Goal: Task Accomplishment & Management: Manage account settings

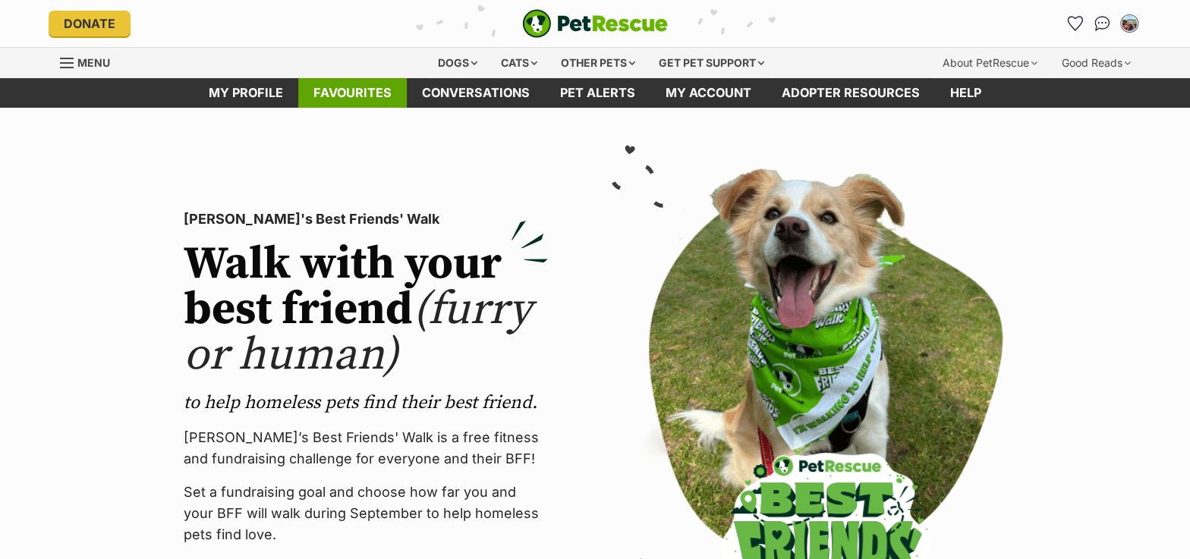
click at [384, 100] on link "Favourites" at bounding box center [352, 93] width 109 height 30
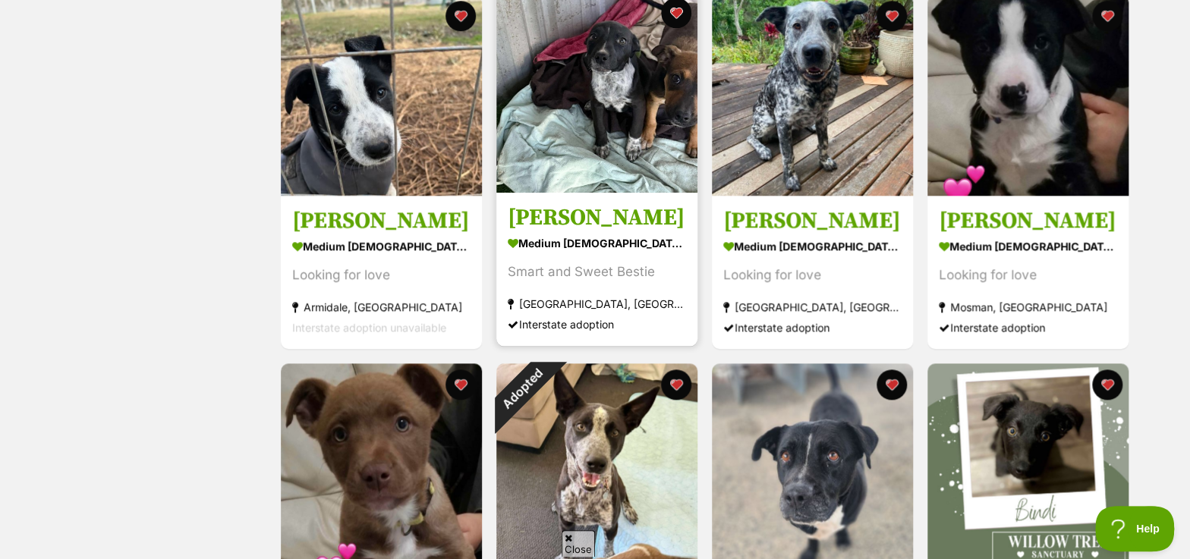
scroll to position [689, 0]
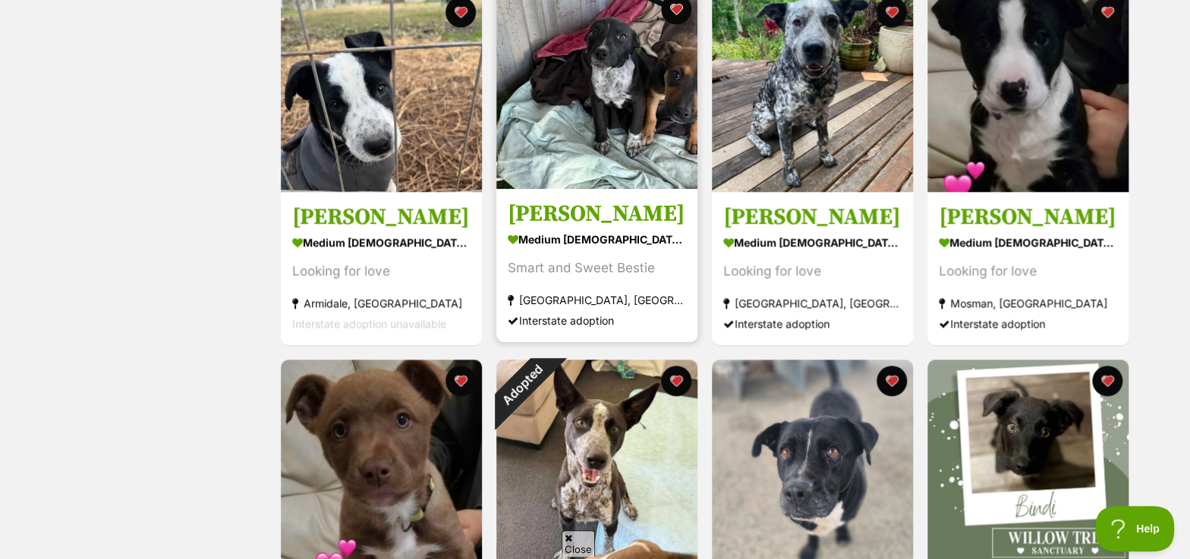
click at [634, 106] on img at bounding box center [596, 88] width 201 height 201
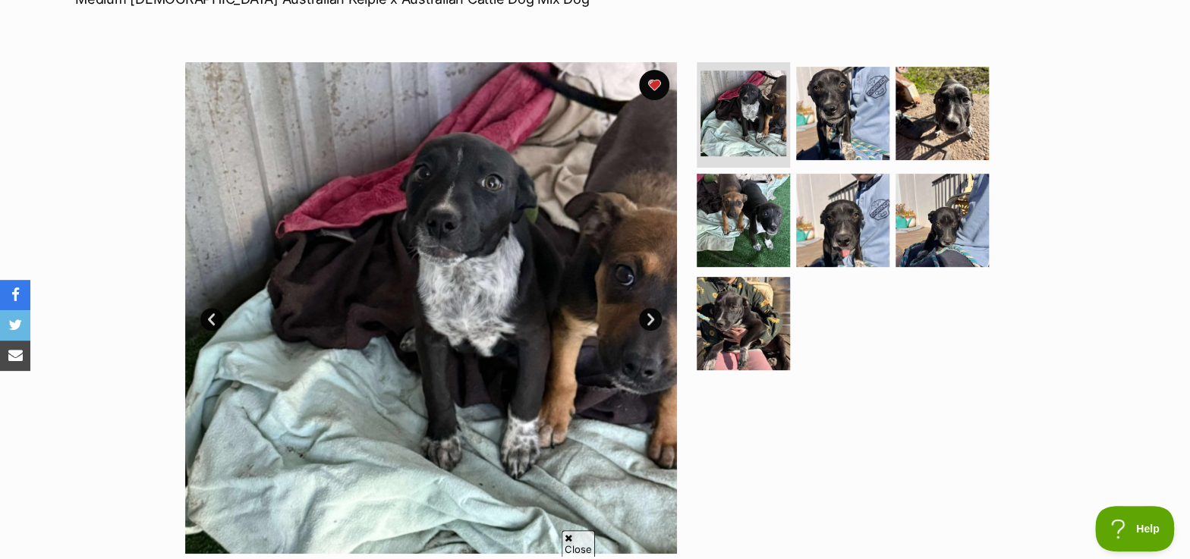
scroll to position [275, 0]
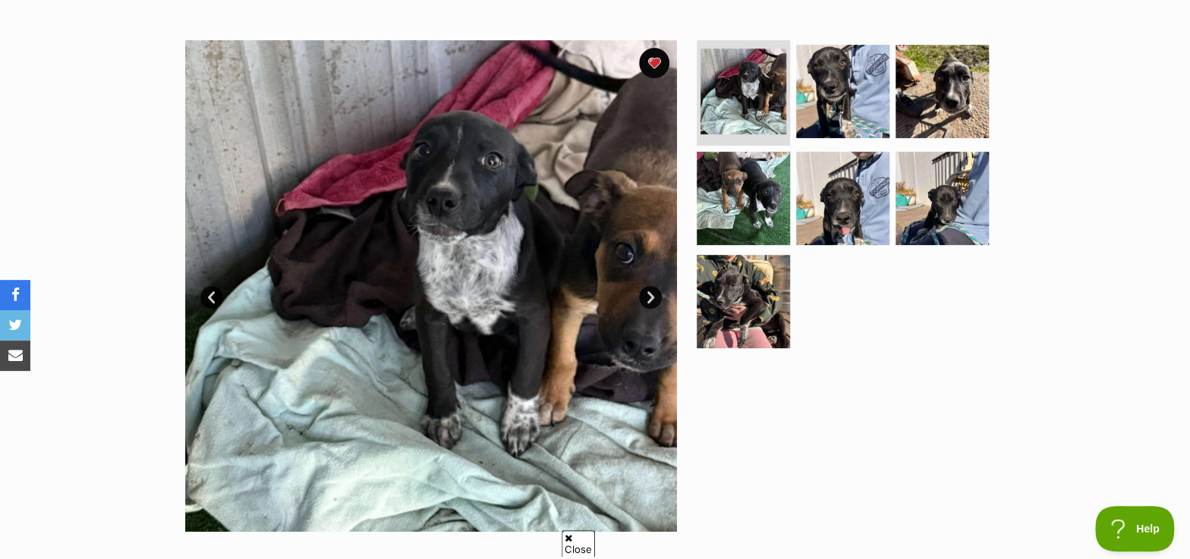
click at [651, 298] on link "Next" at bounding box center [650, 297] width 23 height 23
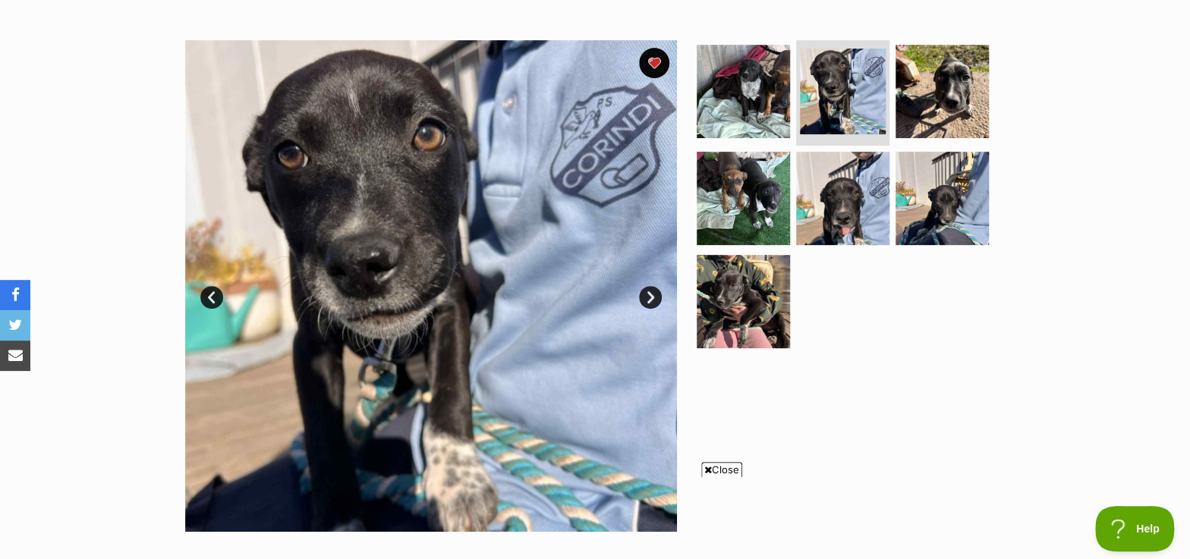
scroll to position [0, 0]
click at [651, 298] on link "Next" at bounding box center [650, 297] width 23 height 23
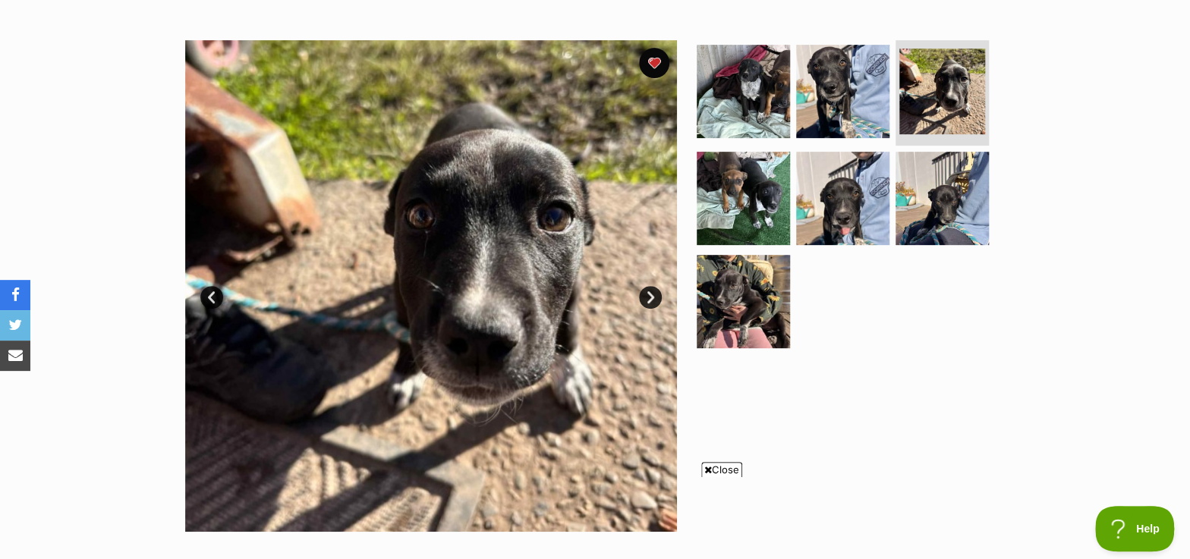
click at [651, 298] on link "Next" at bounding box center [650, 297] width 23 height 23
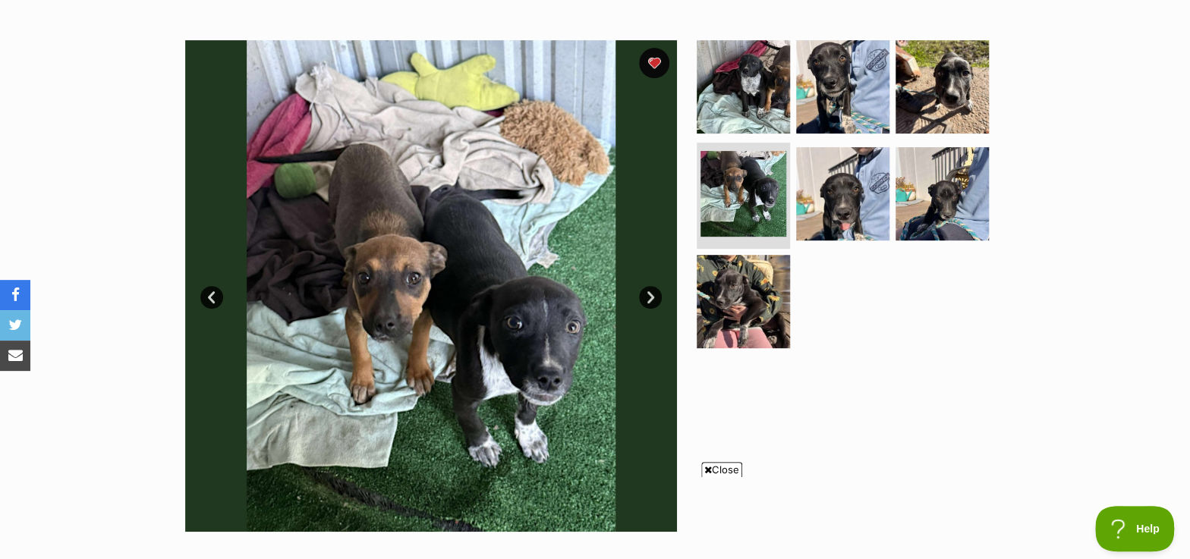
click at [651, 298] on link "Next" at bounding box center [650, 297] width 23 height 23
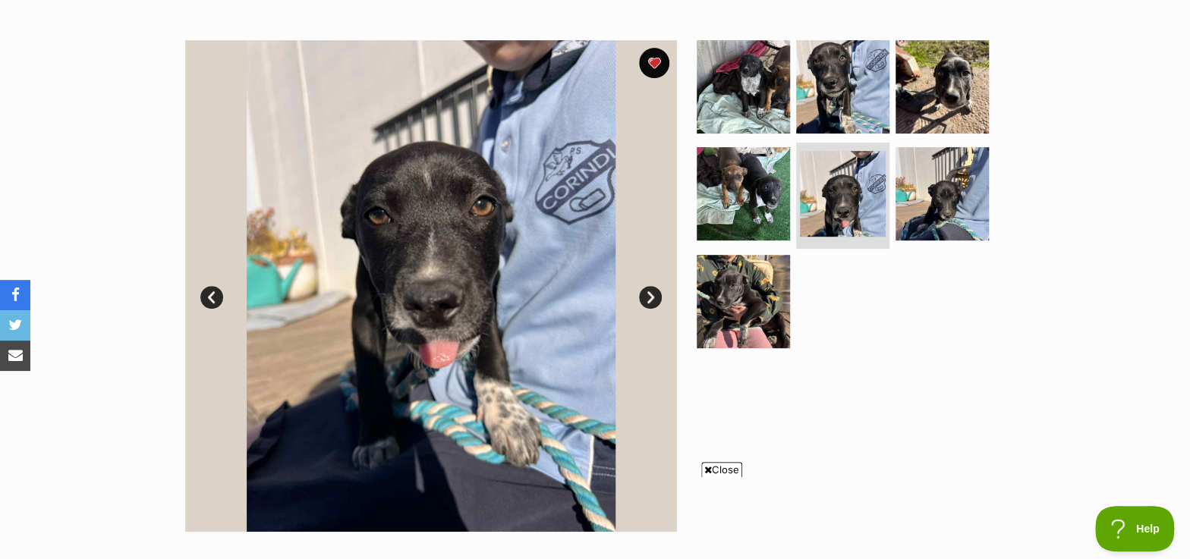
click at [651, 298] on link "Next" at bounding box center [650, 297] width 23 height 23
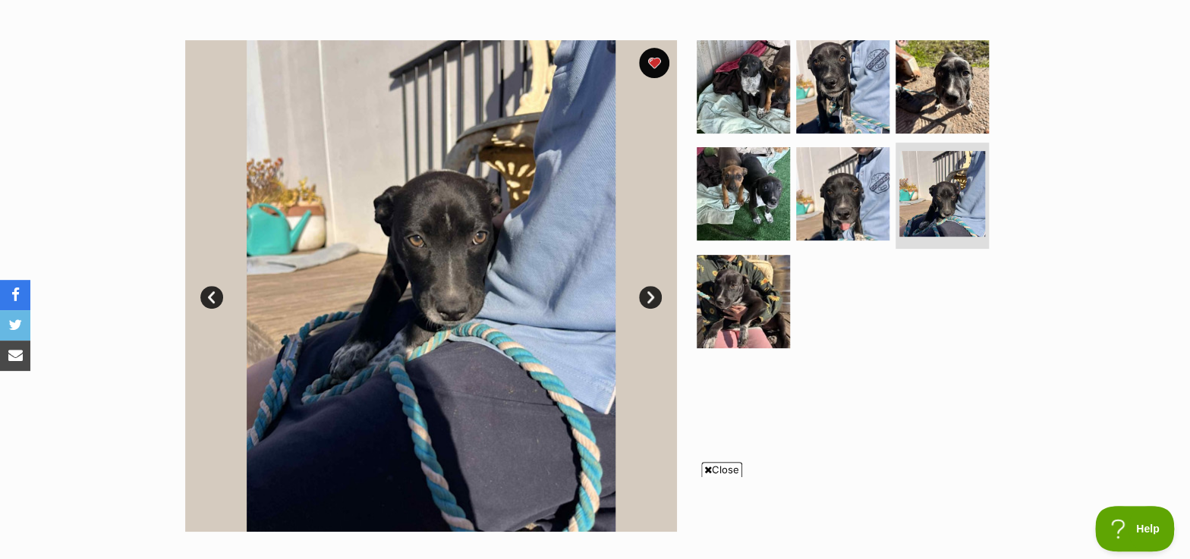
click at [651, 298] on link "Next" at bounding box center [650, 297] width 23 height 23
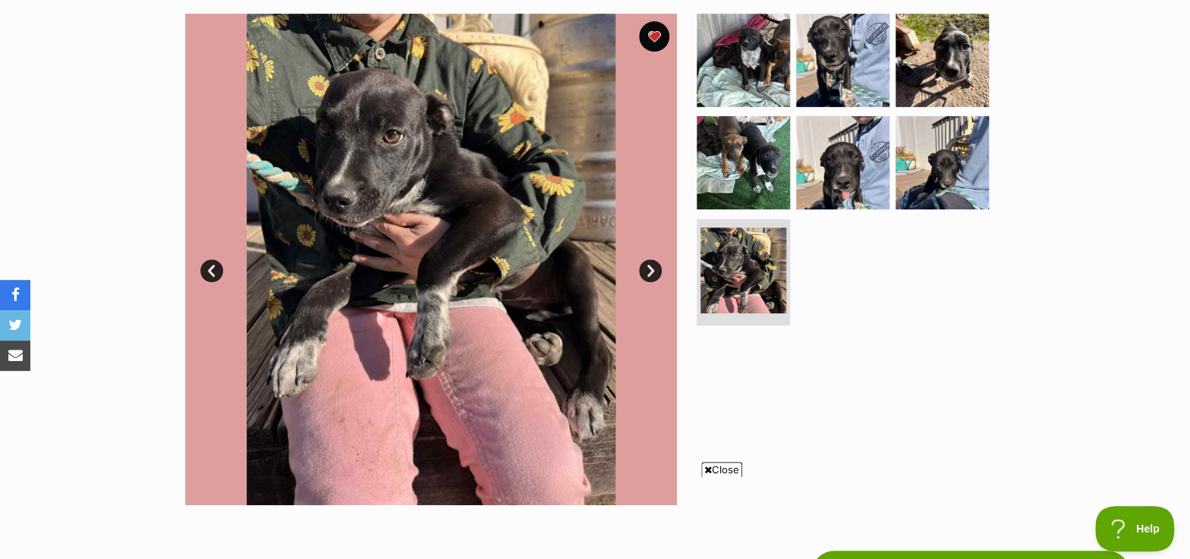
scroll to position [275, 0]
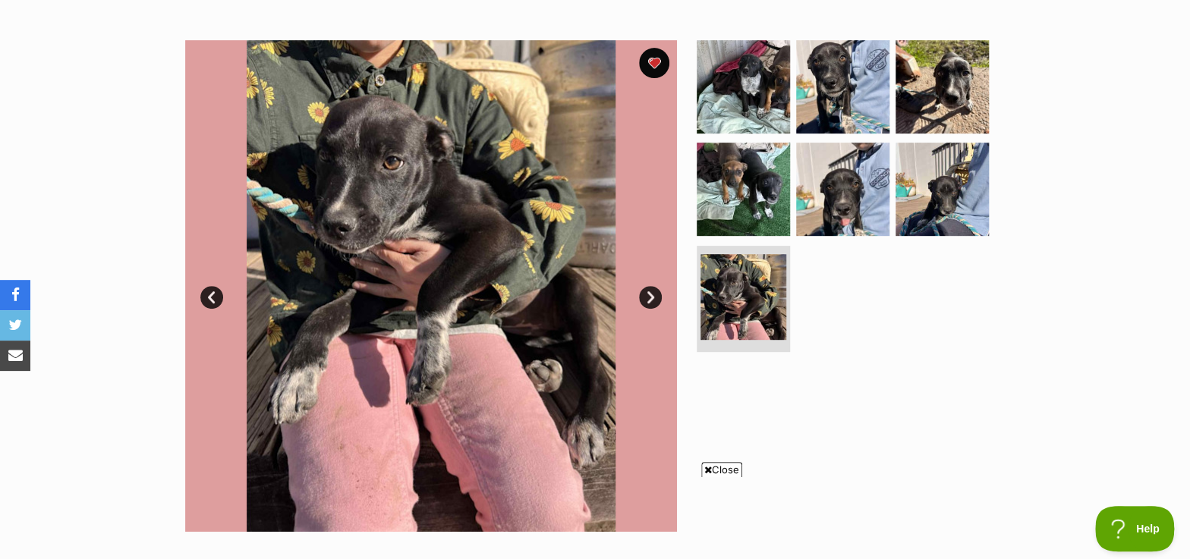
click at [647, 298] on link "Next" at bounding box center [650, 297] width 23 height 23
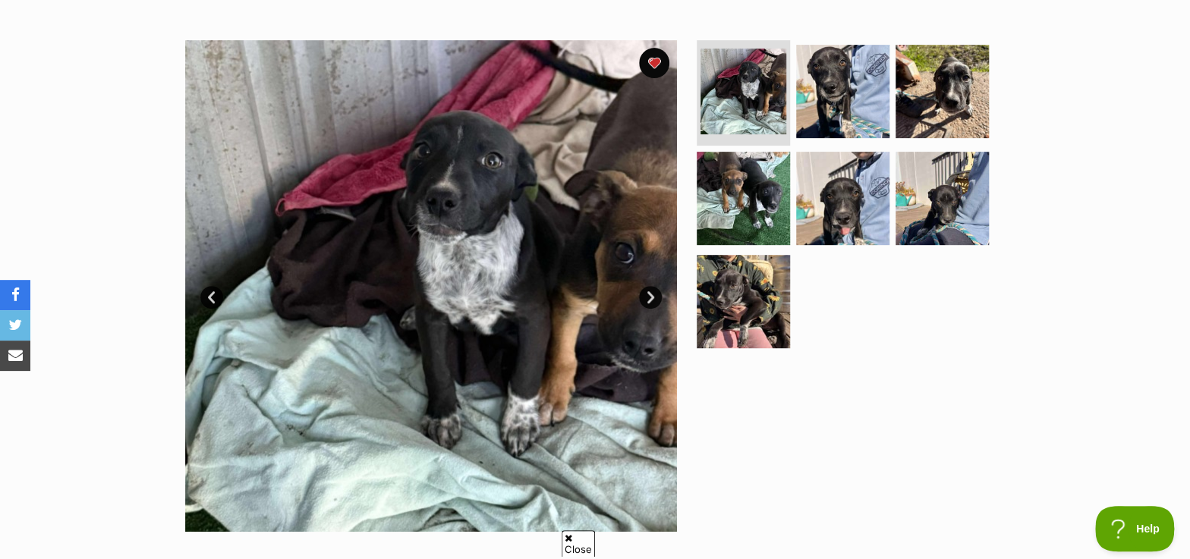
click at [647, 298] on link "Next" at bounding box center [650, 297] width 23 height 23
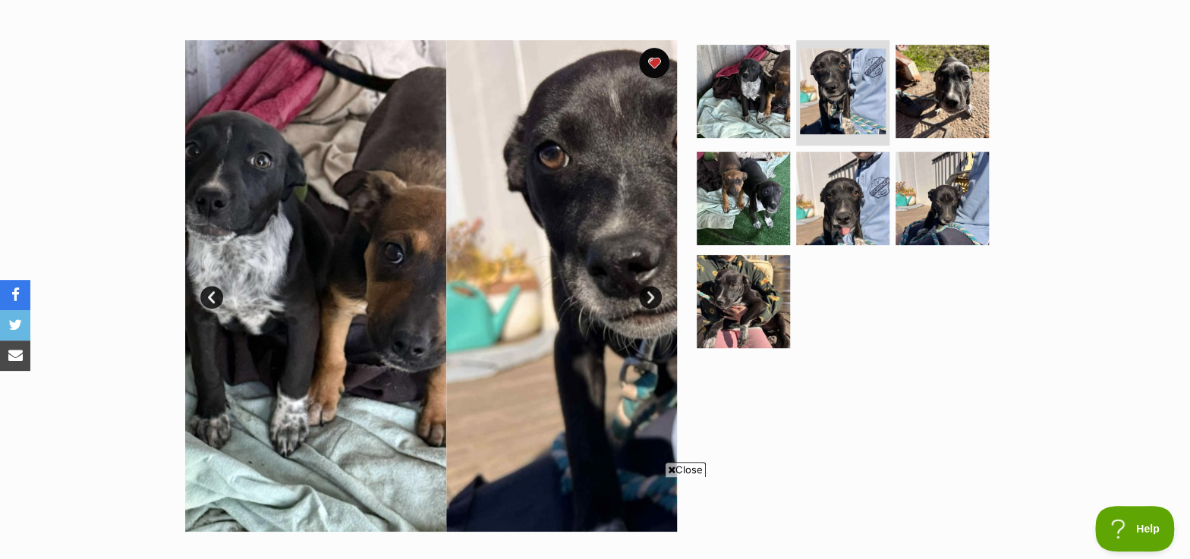
scroll to position [0, 0]
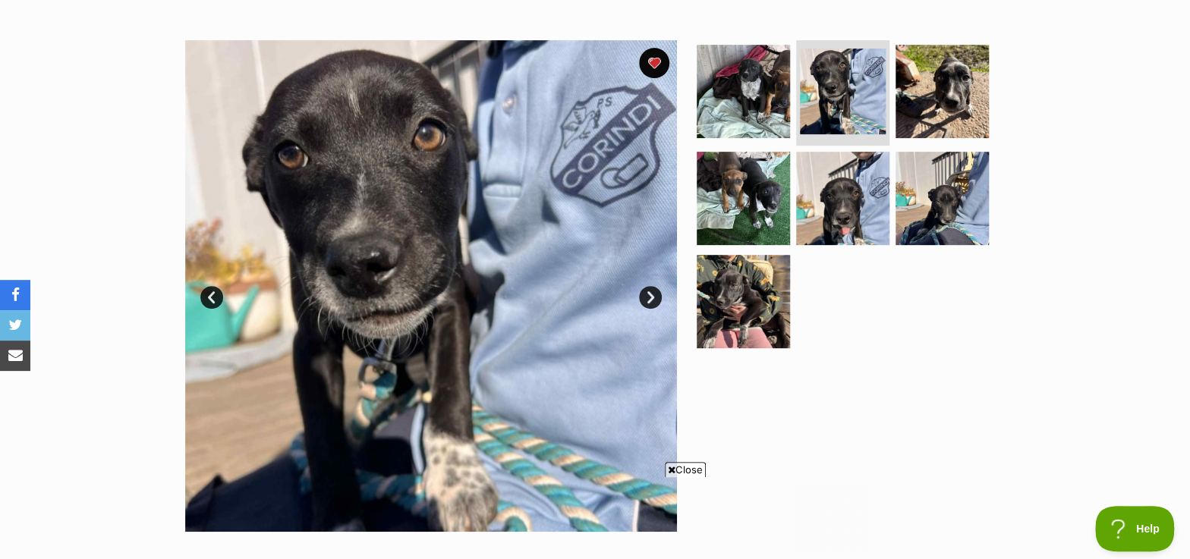
click at [647, 298] on link "Next" at bounding box center [650, 297] width 23 height 23
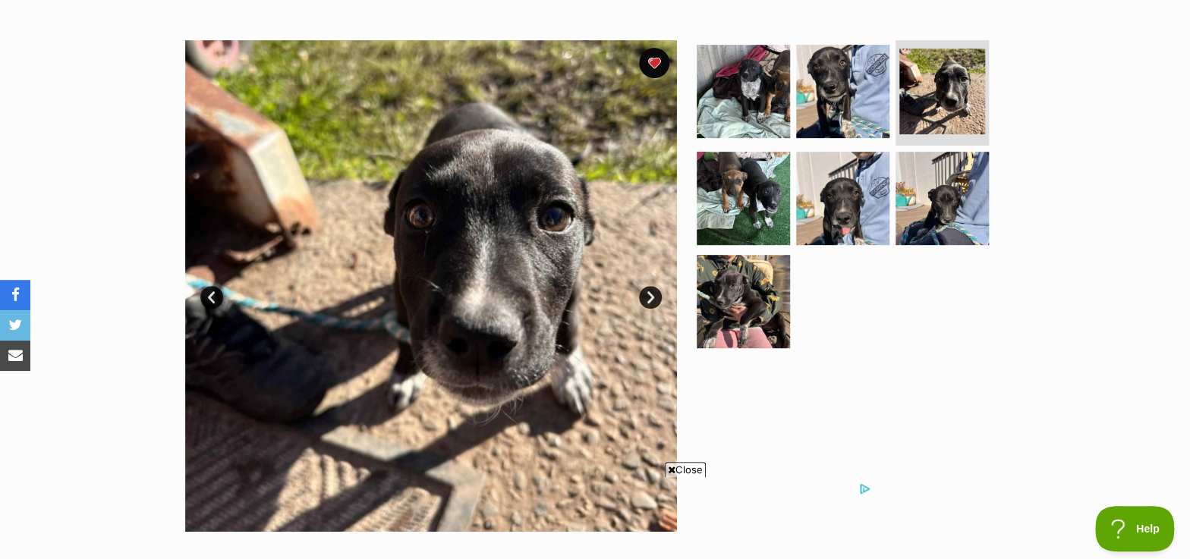
click at [647, 298] on link "Next" at bounding box center [650, 297] width 23 height 23
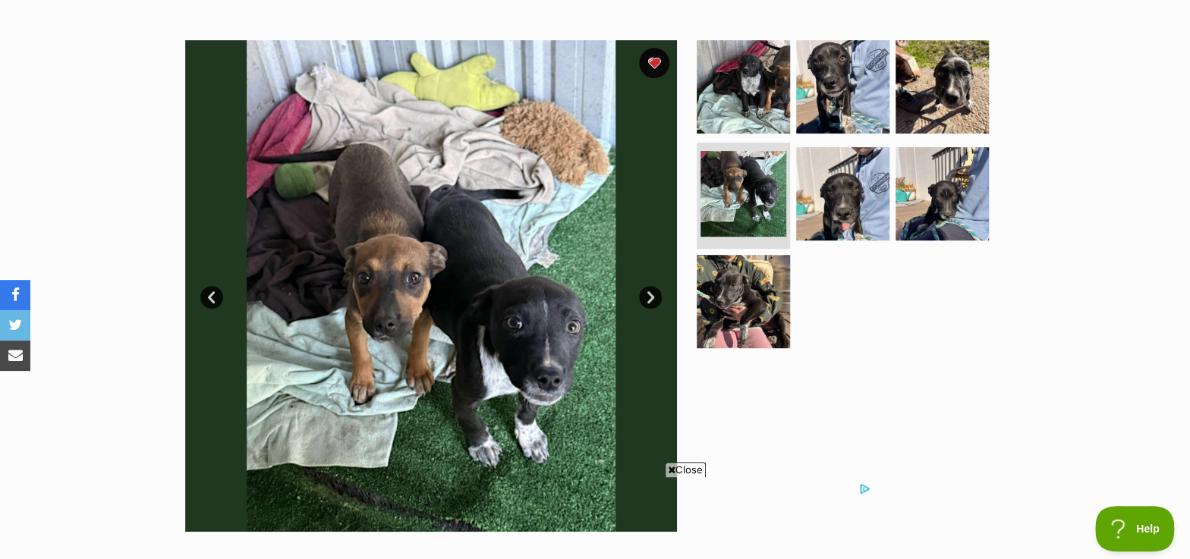
click at [647, 298] on link "Next" at bounding box center [650, 297] width 23 height 23
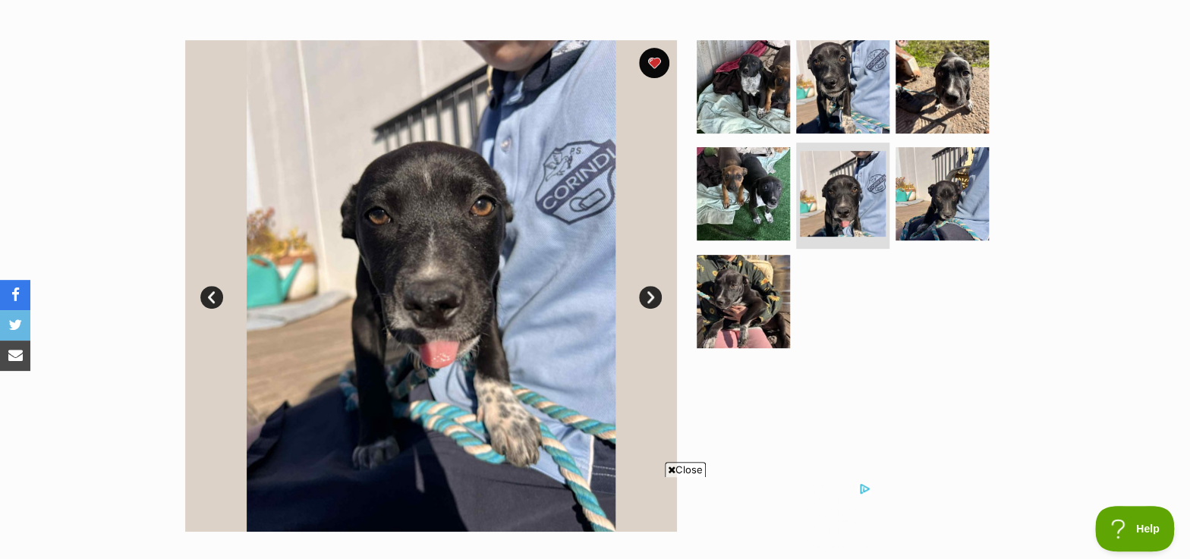
click at [647, 298] on link "Next" at bounding box center [650, 297] width 23 height 23
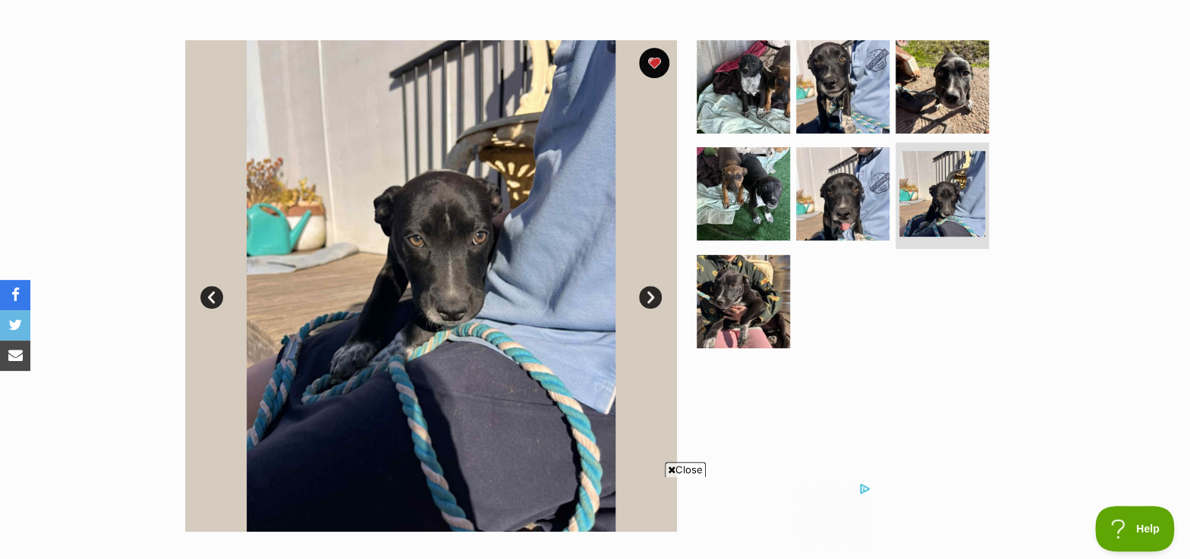
click at [647, 298] on link "Next" at bounding box center [650, 297] width 23 height 23
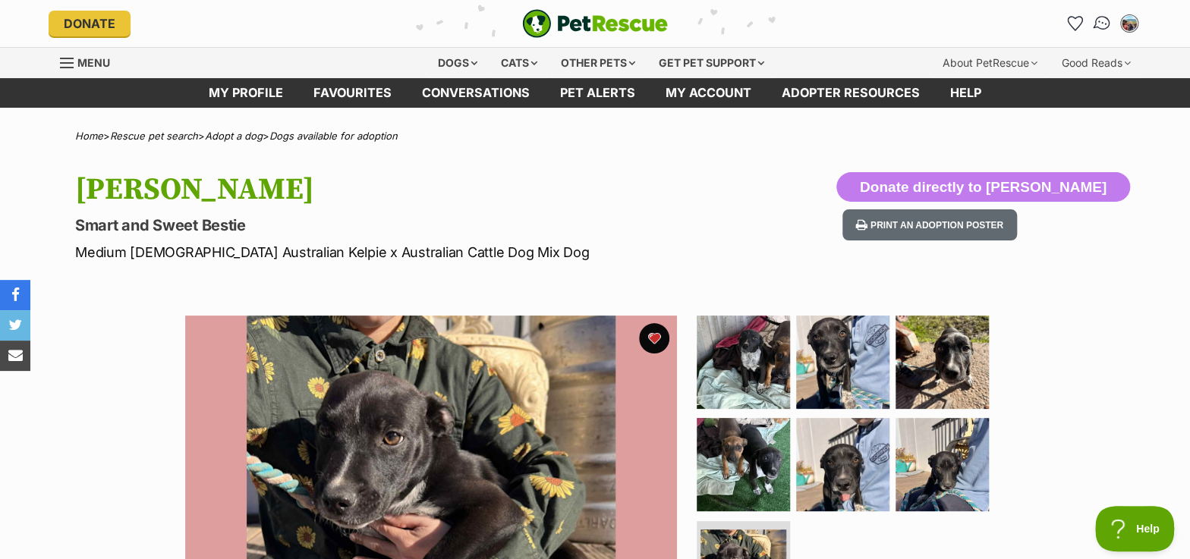
click at [1103, 30] on img "Conversations" at bounding box center [1102, 24] width 20 height 20
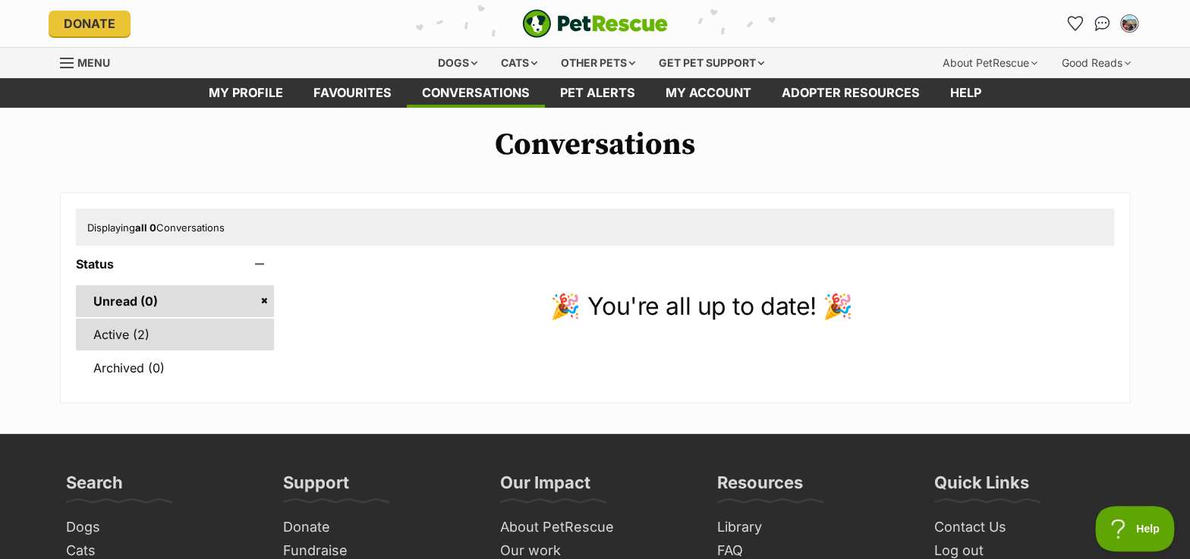
click at [140, 335] on link "Active (2)" at bounding box center [175, 335] width 198 height 32
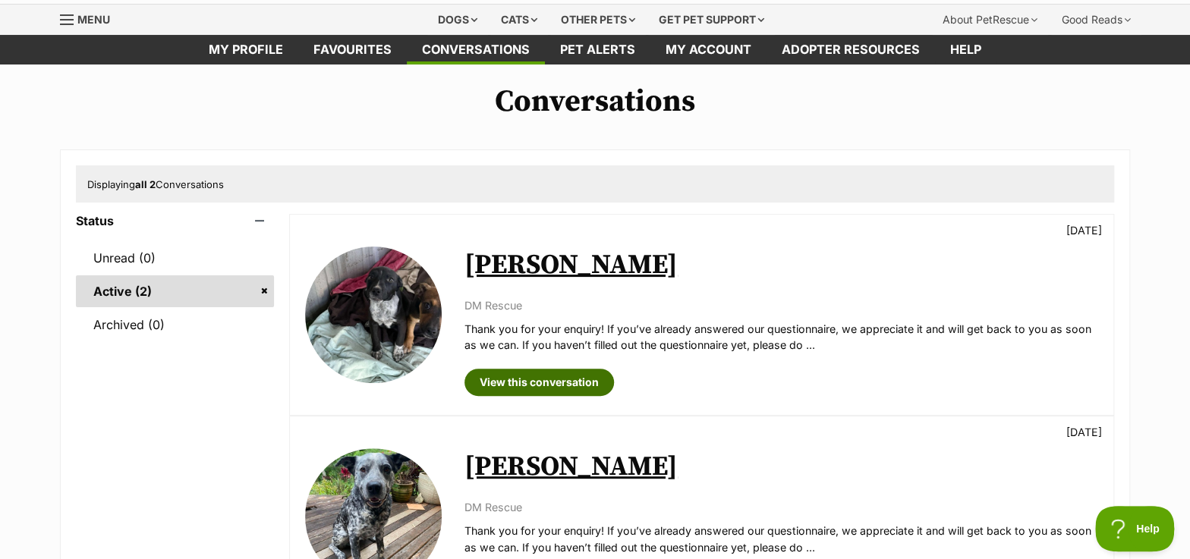
scroll to position [206, 0]
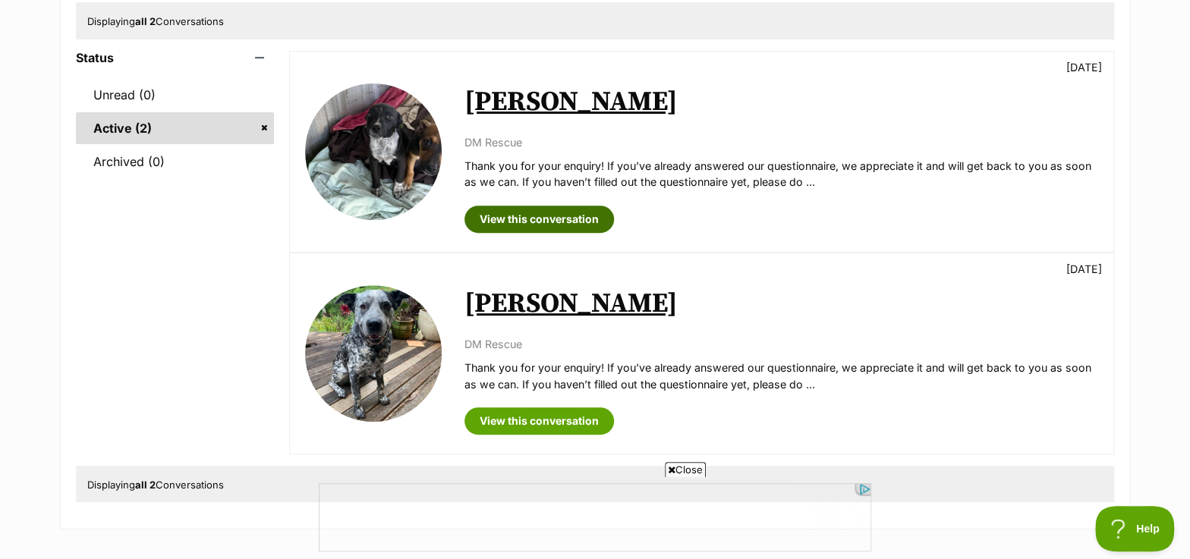
click at [551, 226] on link "View this conversation" at bounding box center [539, 219] width 150 height 27
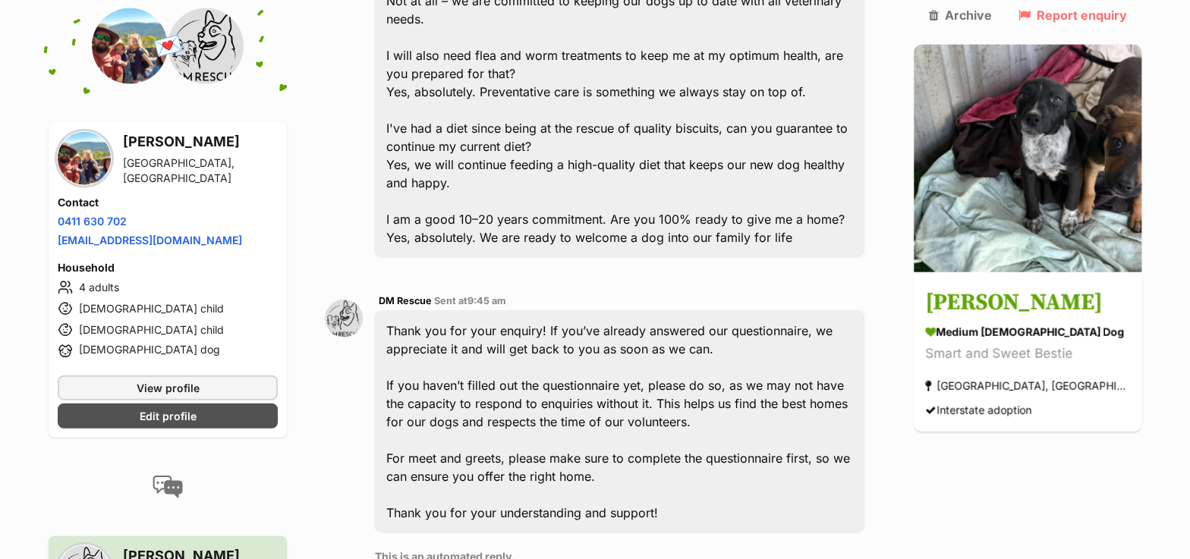
scroll to position [1796, 0]
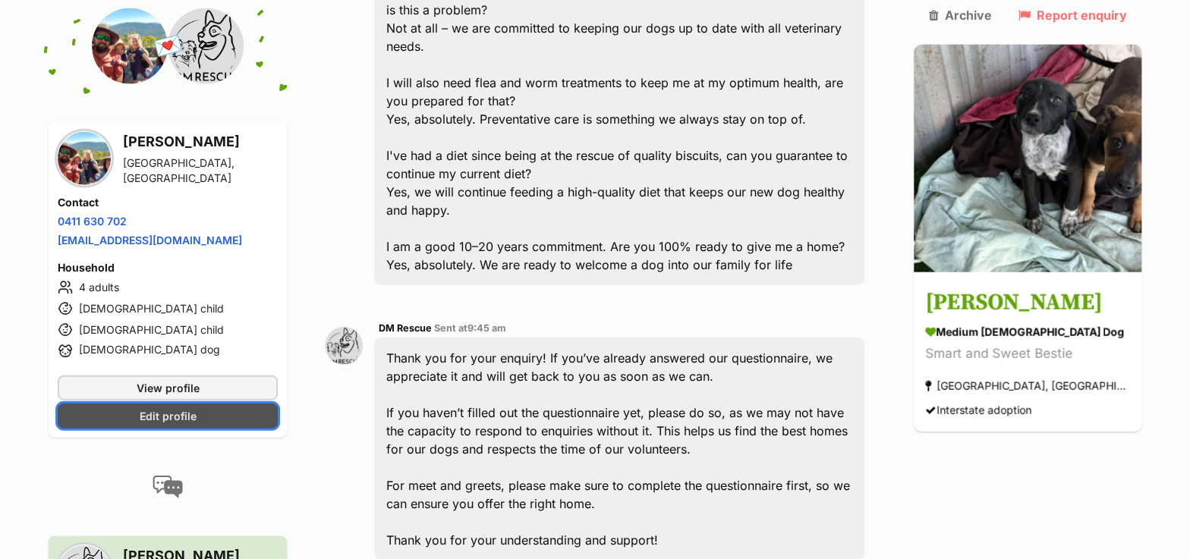
click at [173, 409] on span "Edit profile" at bounding box center [168, 416] width 57 height 16
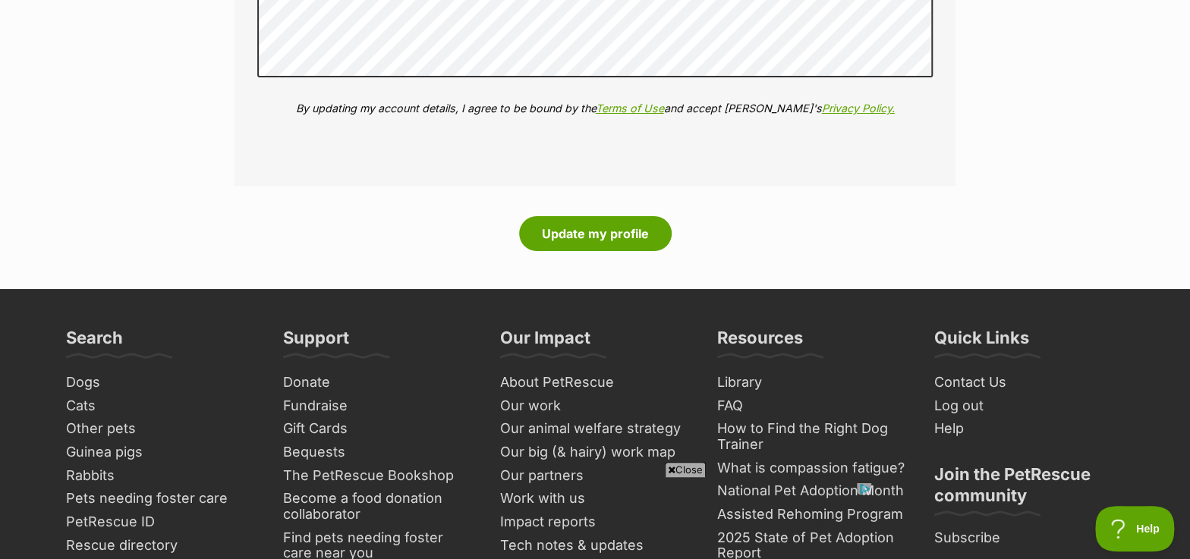
scroll to position [2967, 0]
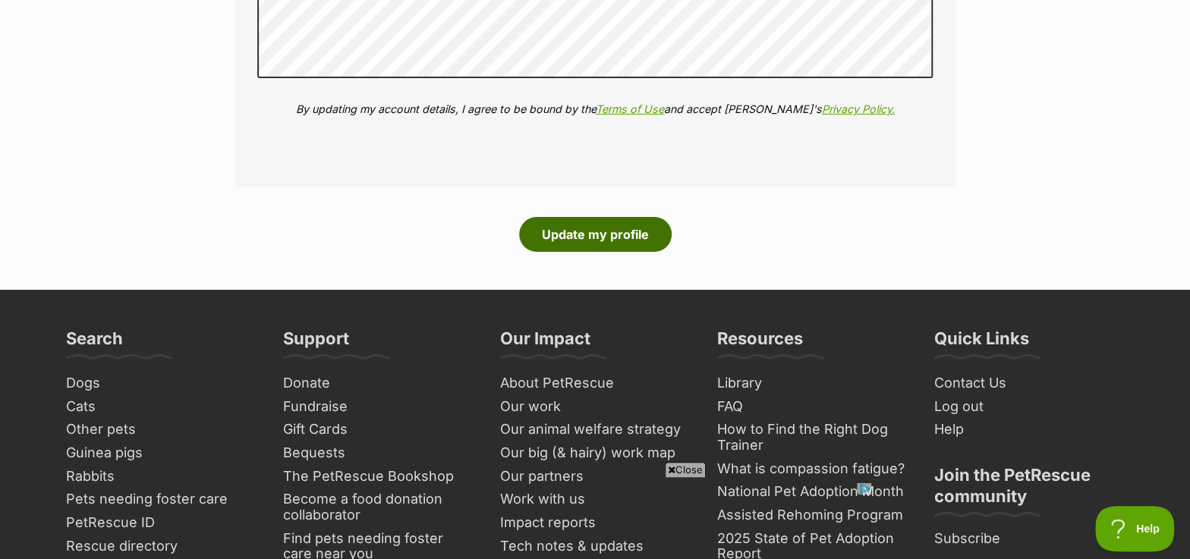
click at [583, 237] on button "Update my profile" at bounding box center [595, 234] width 153 height 35
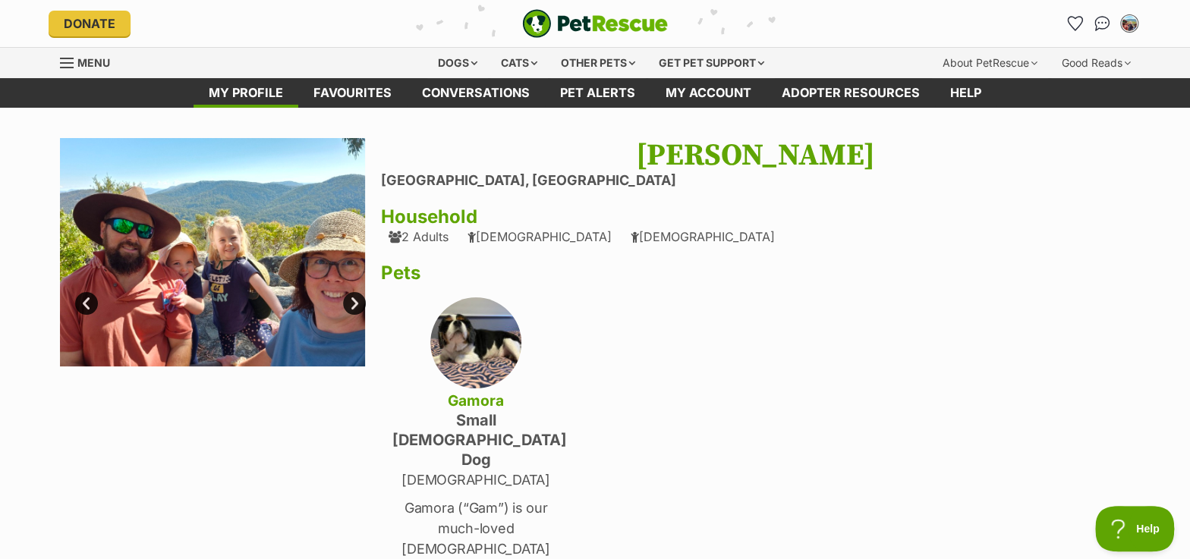
click at [351, 301] on link "Next" at bounding box center [354, 303] width 23 height 23
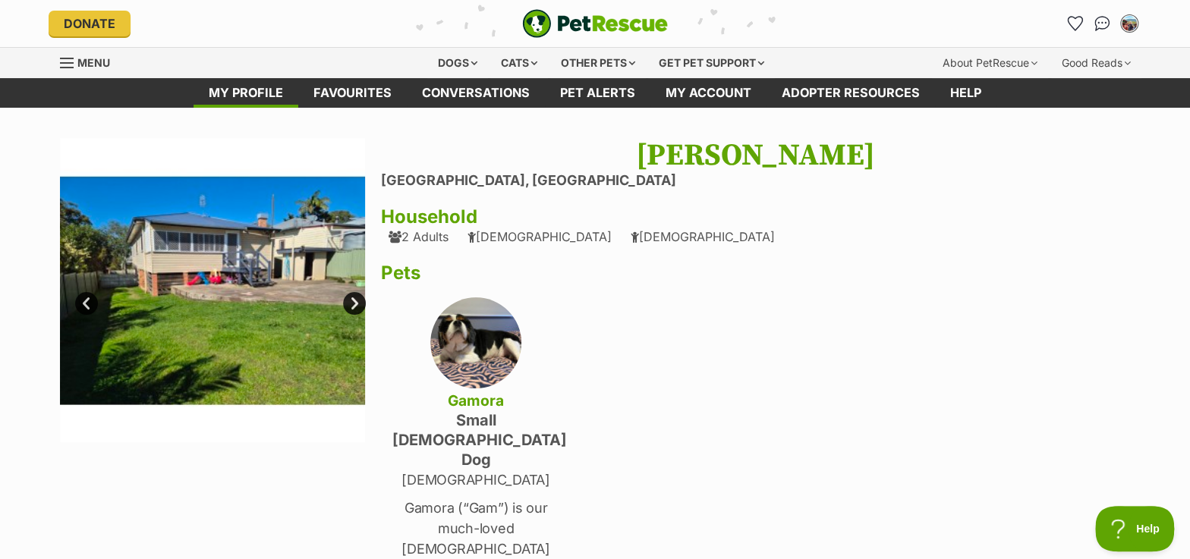
click at [351, 301] on link "Next" at bounding box center [354, 303] width 23 height 23
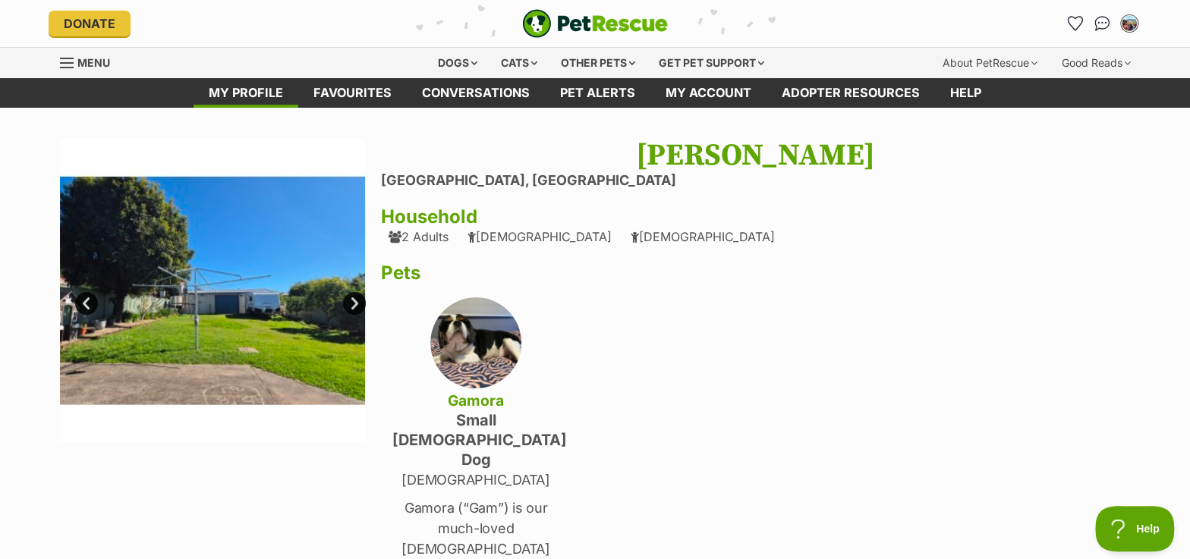
click at [293, 313] on img at bounding box center [212, 290] width 305 height 305
click at [355, 305] on link "Next" at bounding box center [354, 303] width 23 height 23
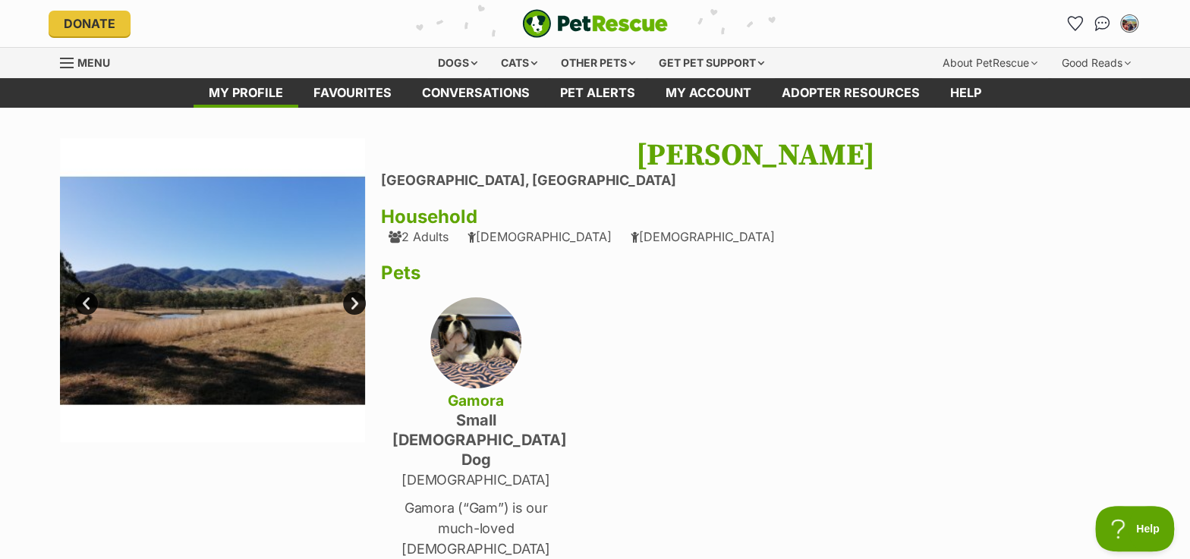
click at [355, 305] on link "Next" at bounding box center [354, 303] width 23 height 23
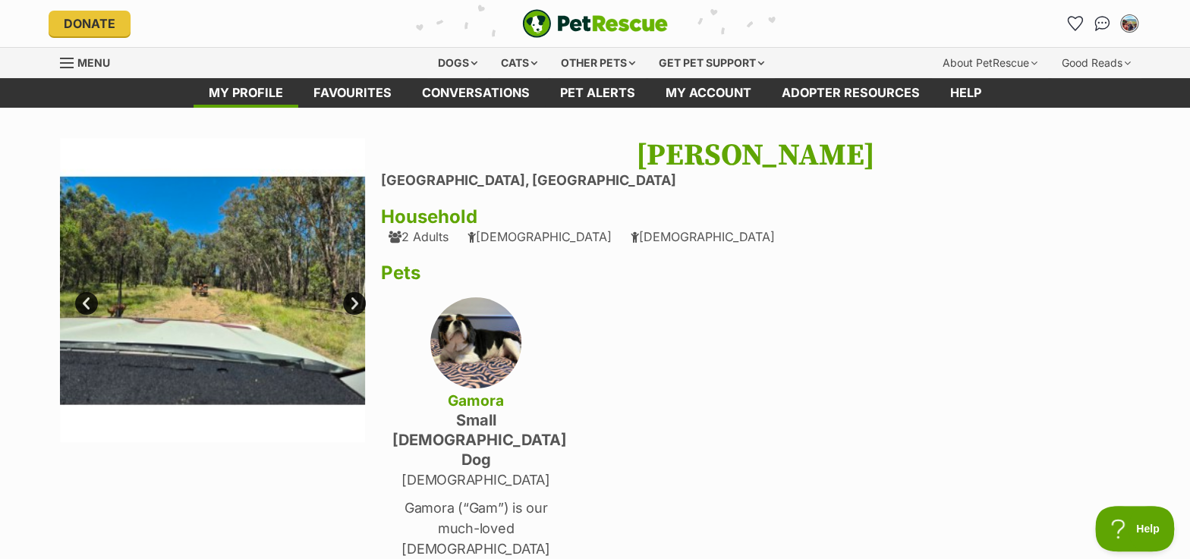
click at [355, 305] on link "Next" at bounding box center [354, 303] width 23 height 23
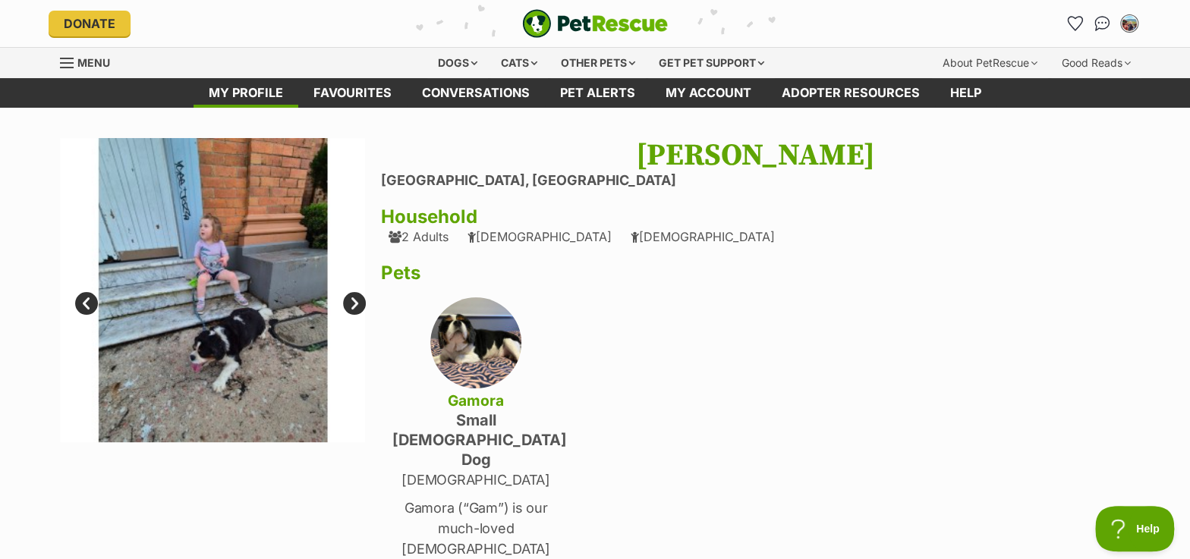
click at [355, 305] on link "Next" at bounding box center [354, 303] width 23 height 23
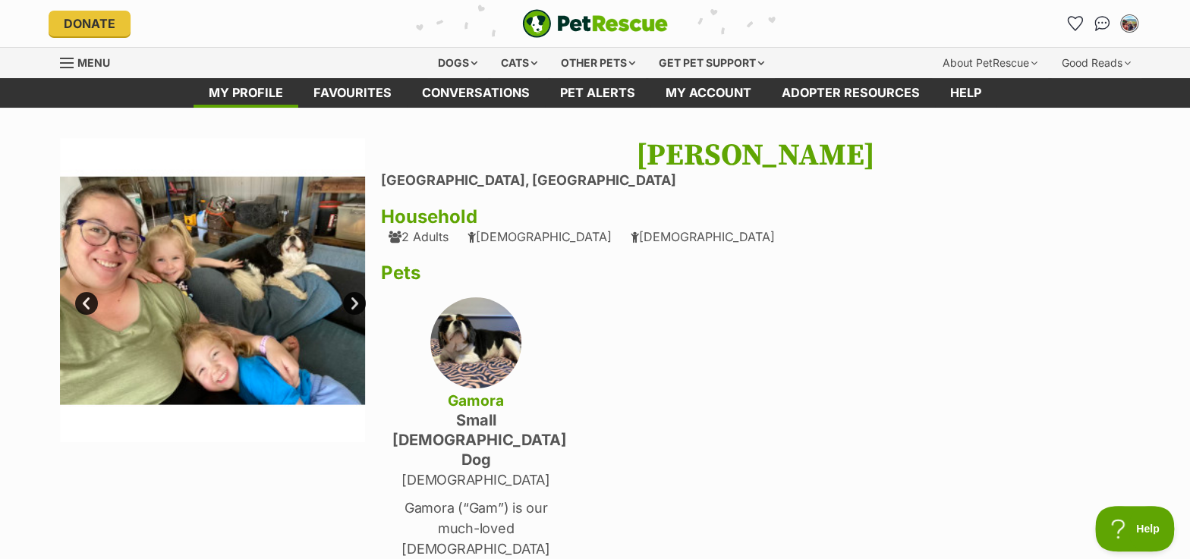
click at [355, 305] on link "Next" at bounding box center [354, 303] width 23 height 23
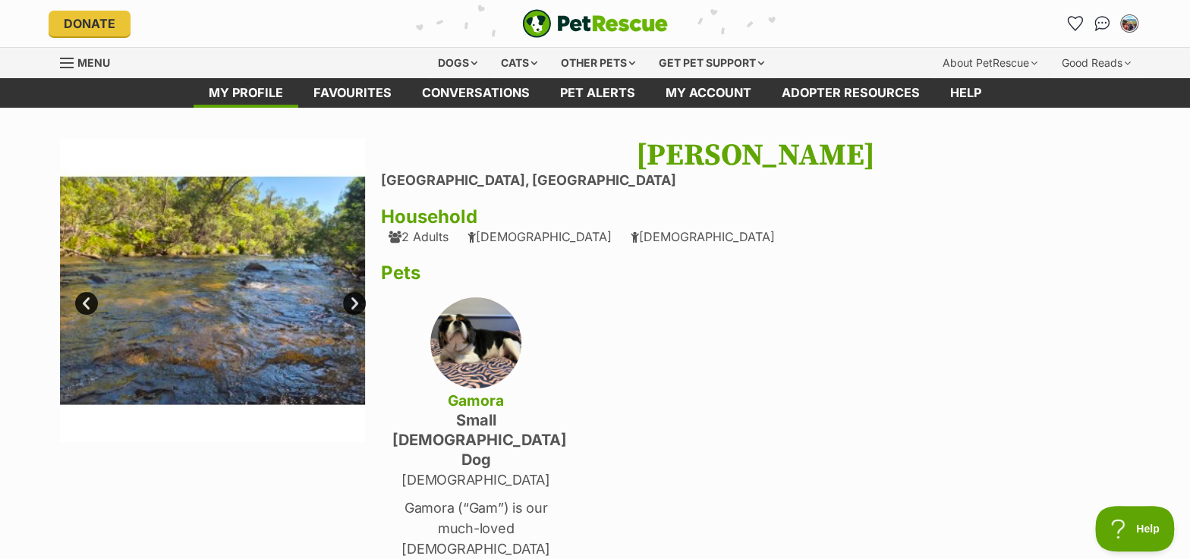
click at [355, 305] on link "Next" at bounding box center [354, 303] width 23 height 23
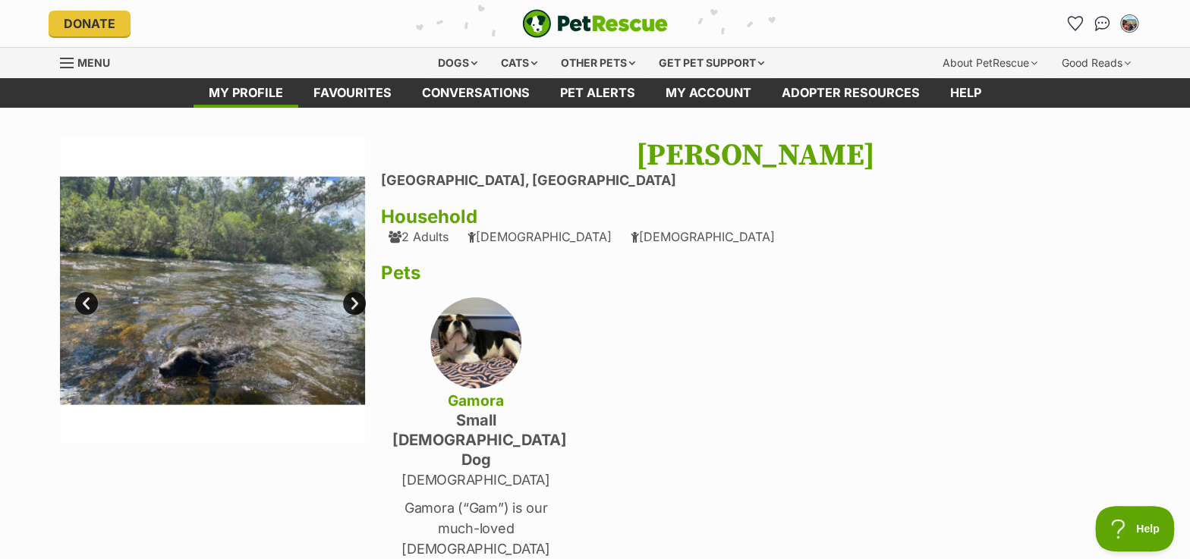
click at [355, 305] on link "Next" at bounding box center [354, 303] width 23 height 23
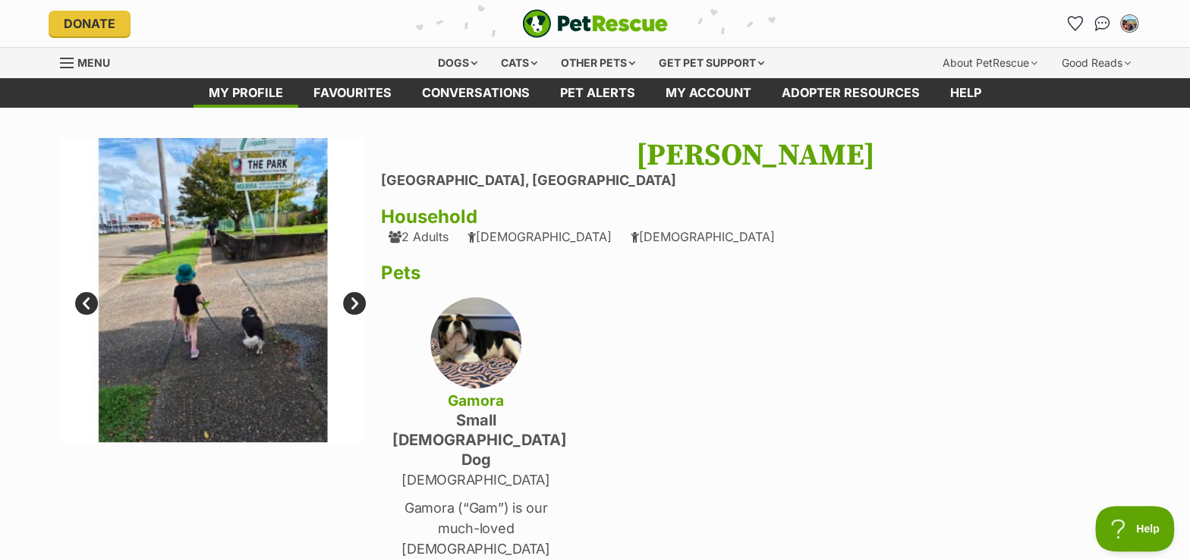
click at [355, 305] on link "Next" at bounding box center [354, 303] width 23 height 23
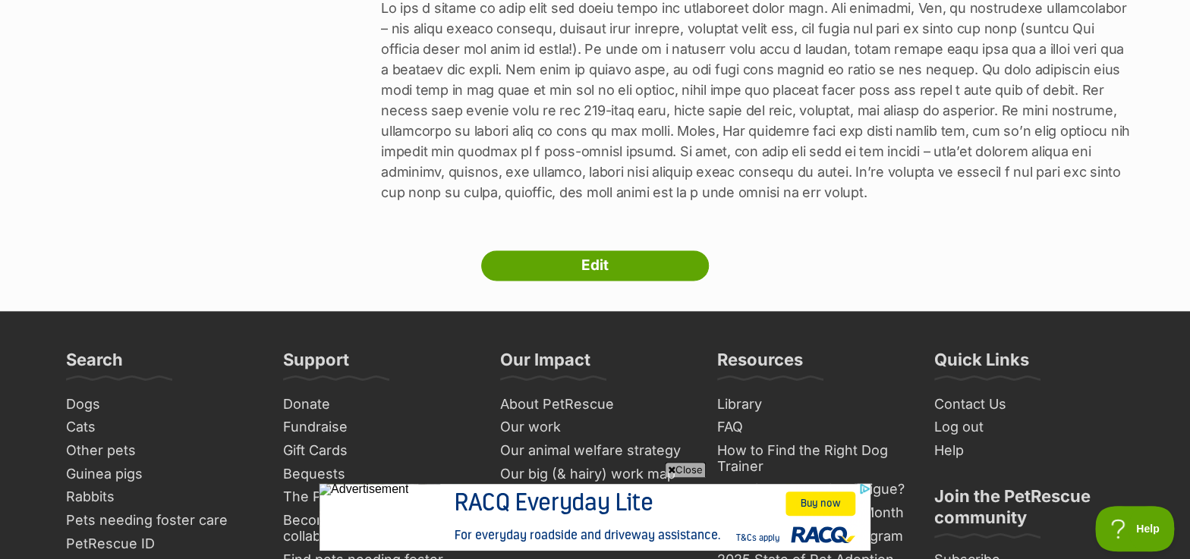
scroll to position [965, 0]
